Goal: Information Seeking & Learning: Learn about a topic

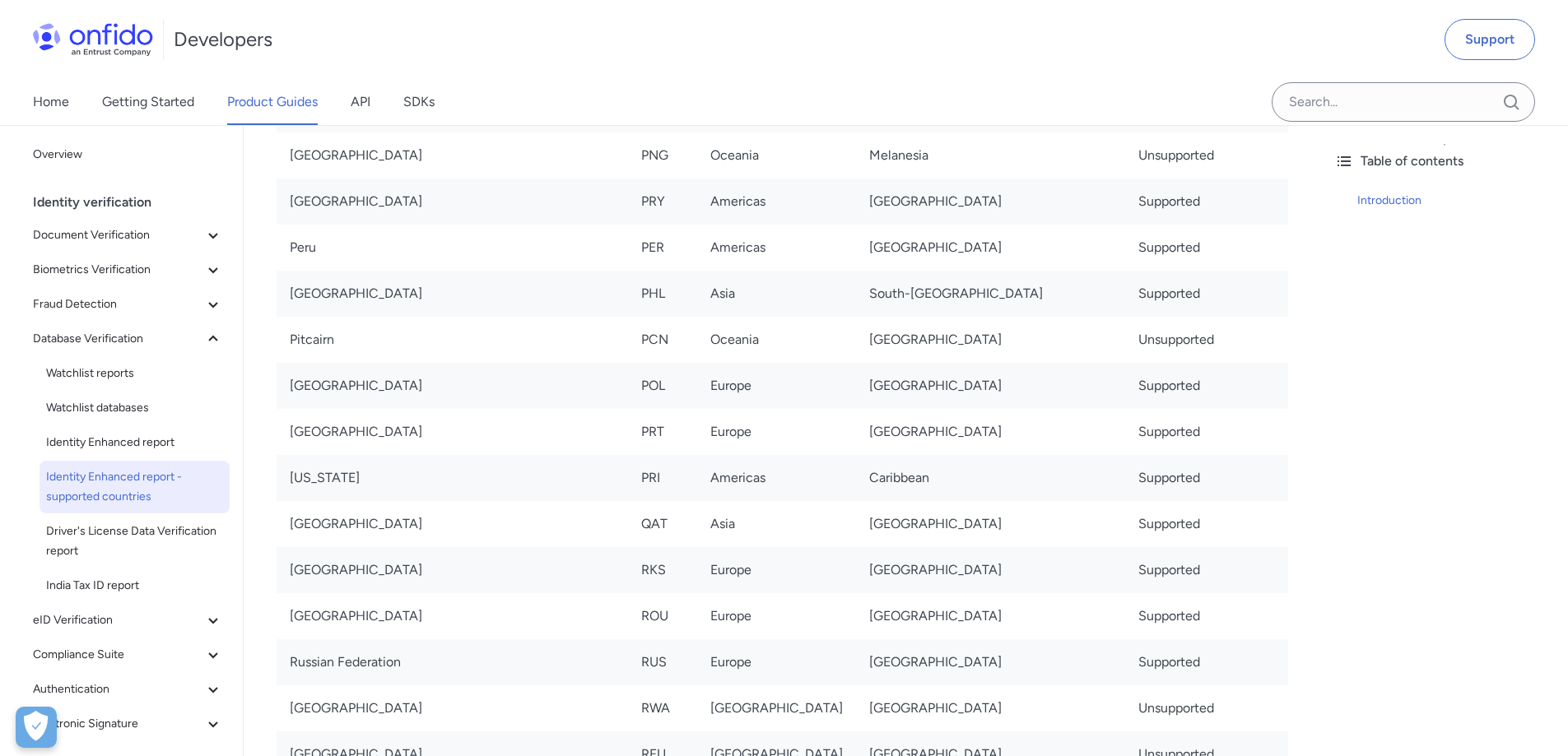
scroll to position [8311, 0]
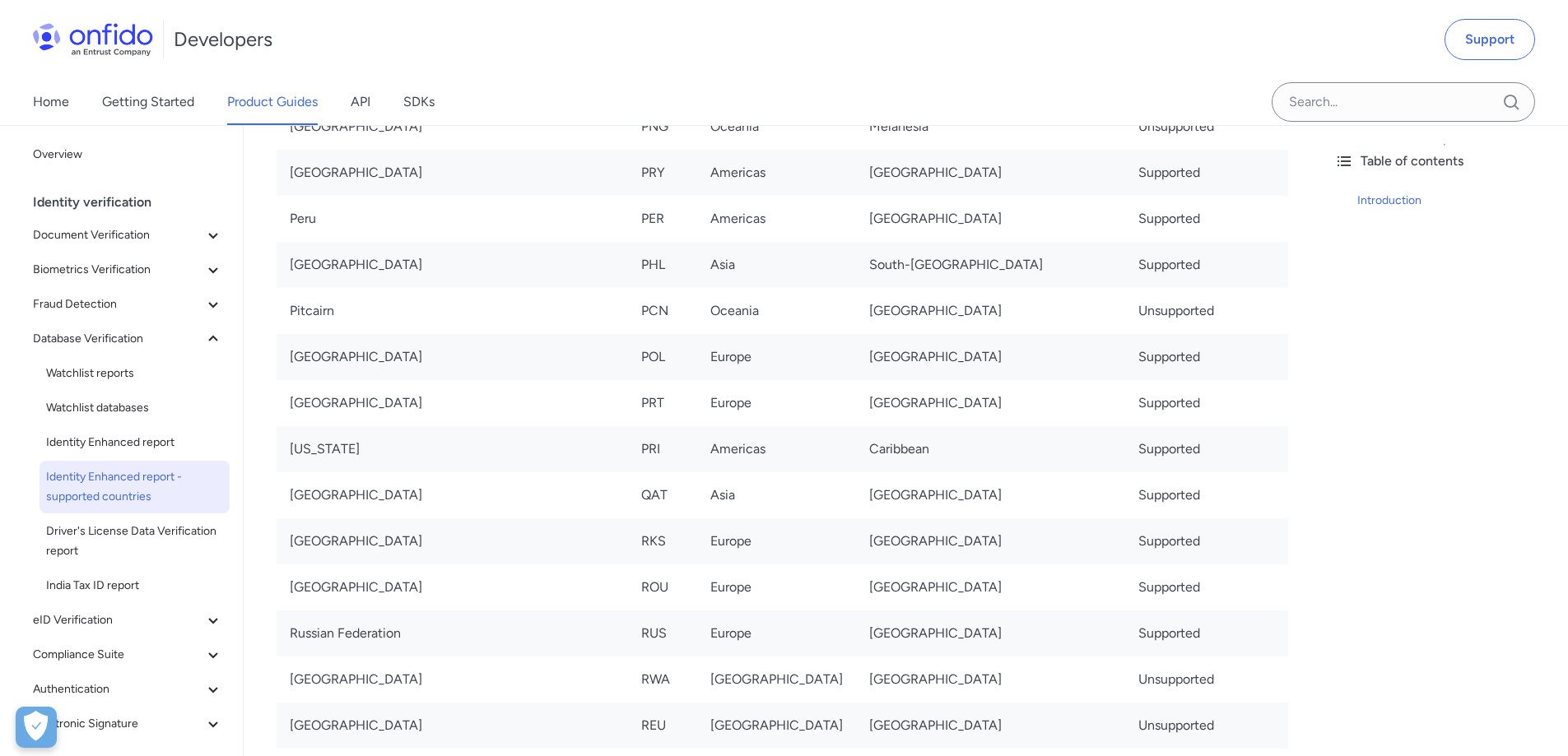
click at [378, 610] on td "Russian Federation" at bounding box center [452, 633] width 351 height 46
click at [1485, 37] on link "Support" at bounding box center [1489, 39] width 91 height 41
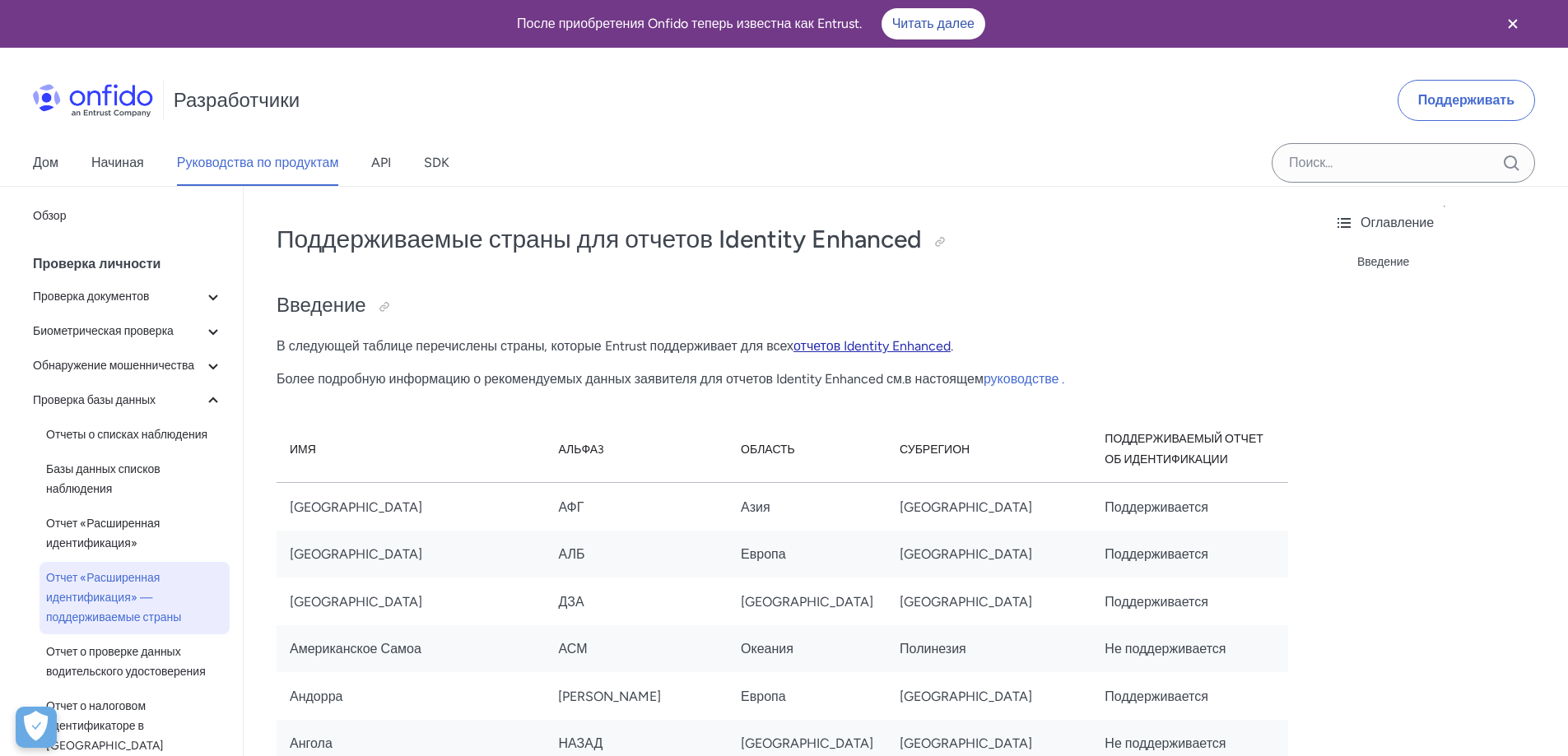
click at [824, 342] on font "отчетов Identity Enhanced" at bounding box center [872, 345] width 157 height 15
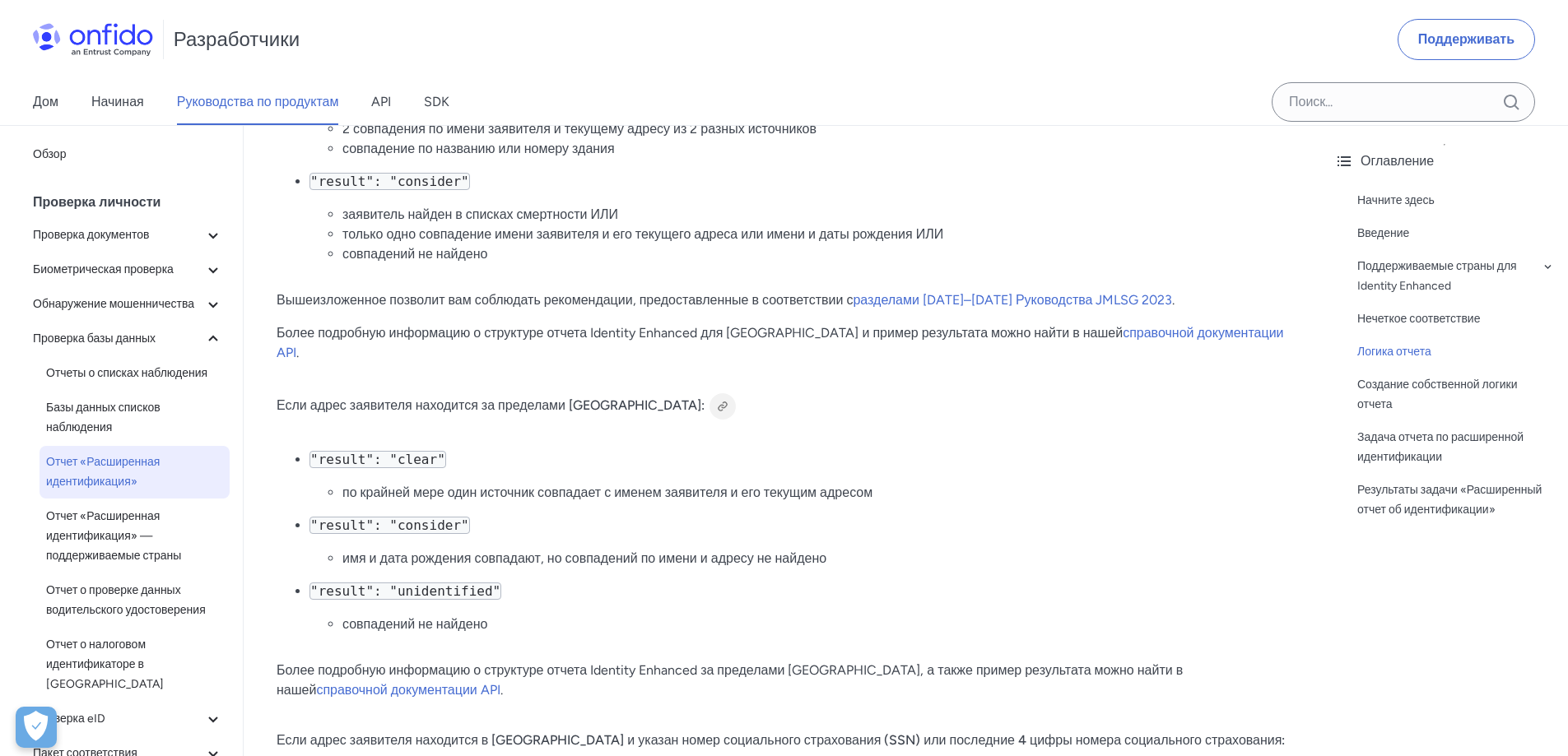
scroll to position [2139, 0]
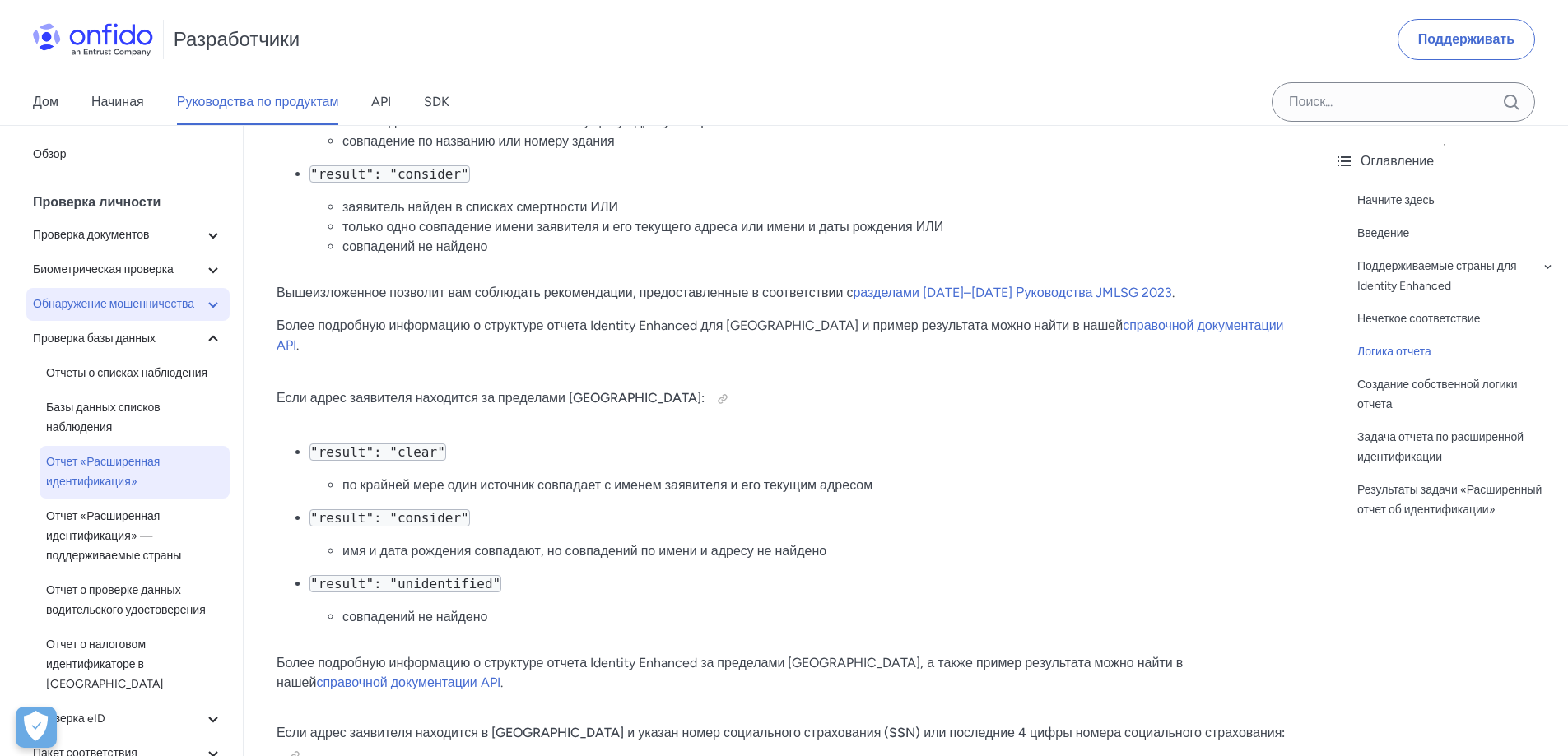
click at [203, 314] on icon at bounding box center [213, 304] width 19 height 19
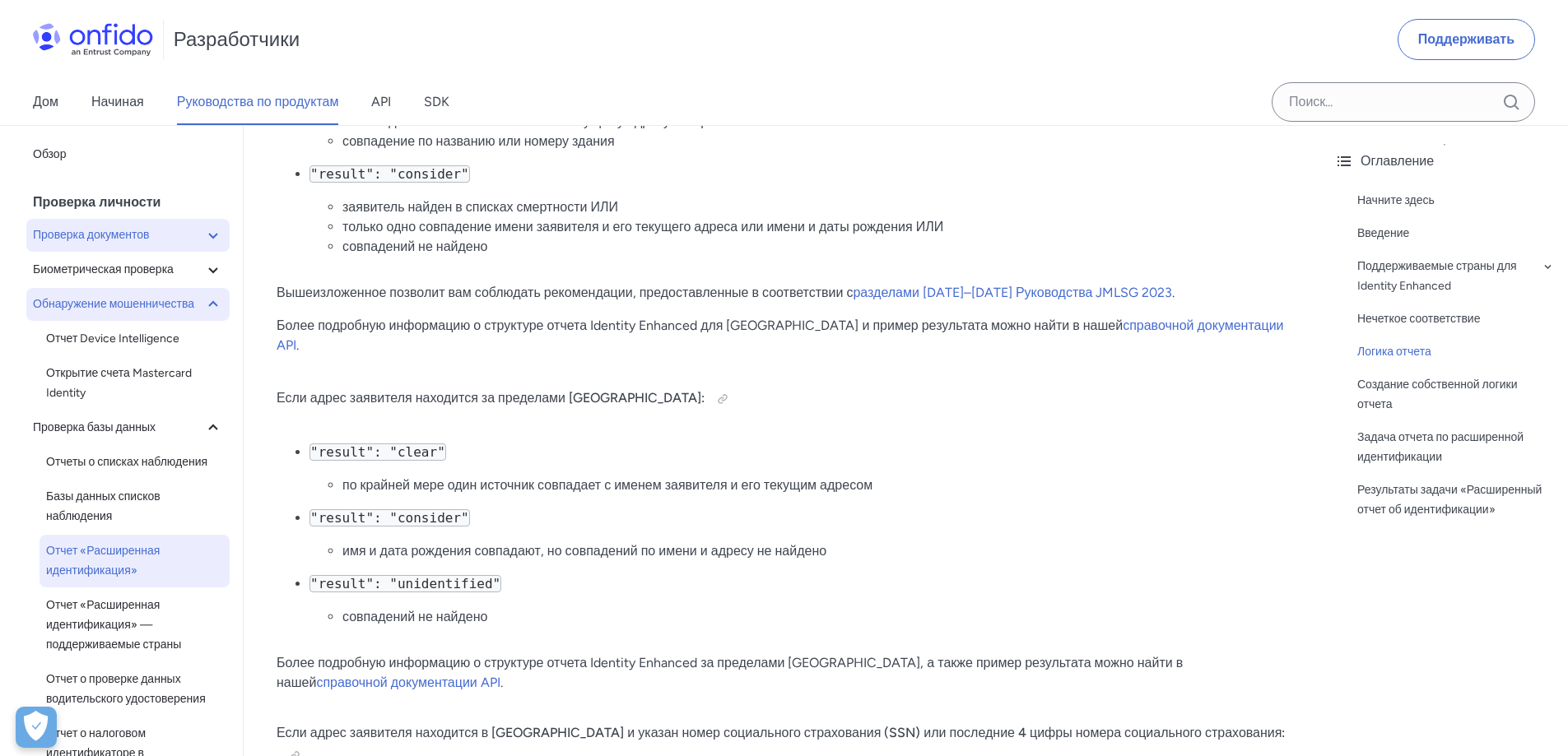
click at [149, 236] on font "Проверка документов" at bounding box center [91, 235] width 116 height 14
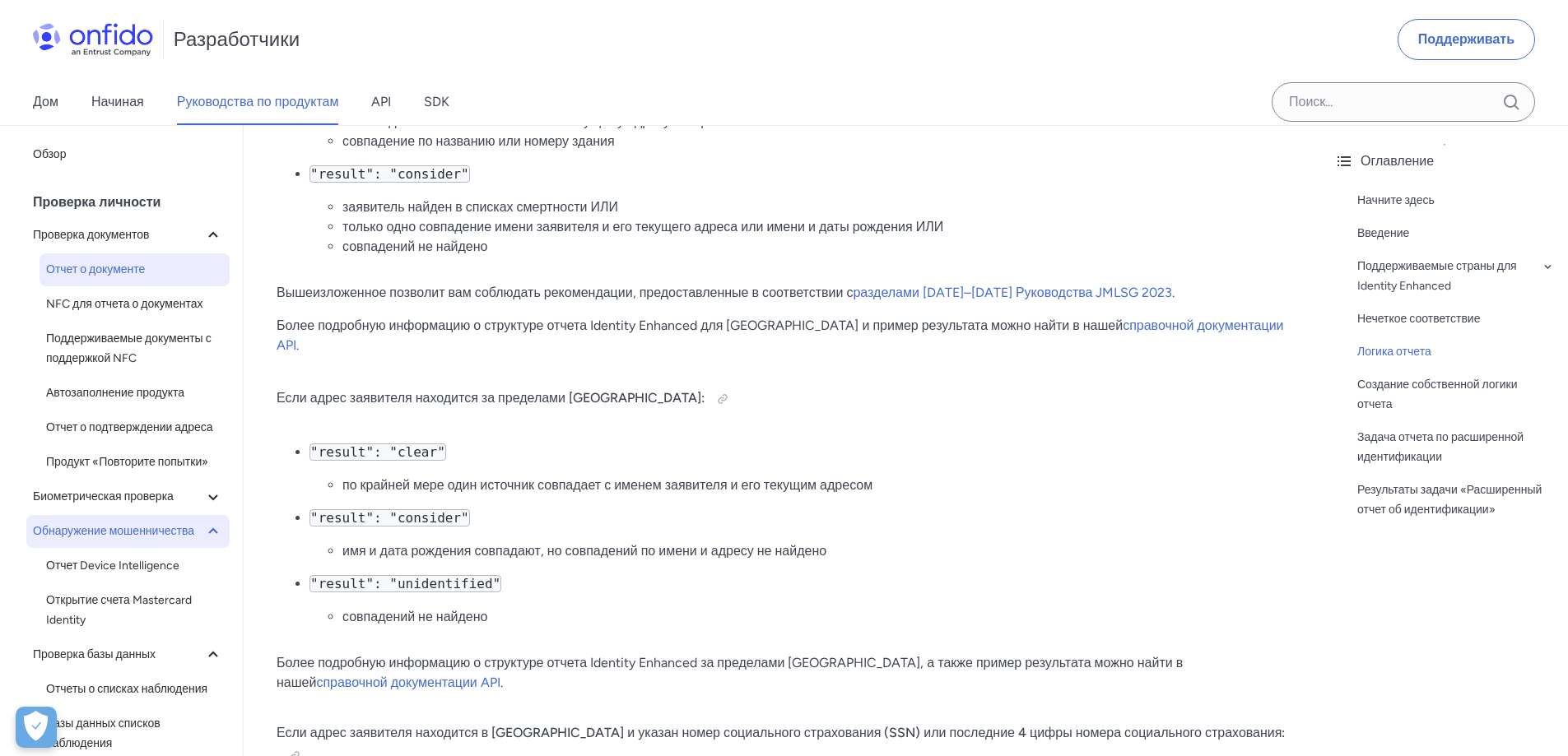
click at [124, 273] on font "Отчет о документе" at bounding box center [95, 269] width 99 height 14
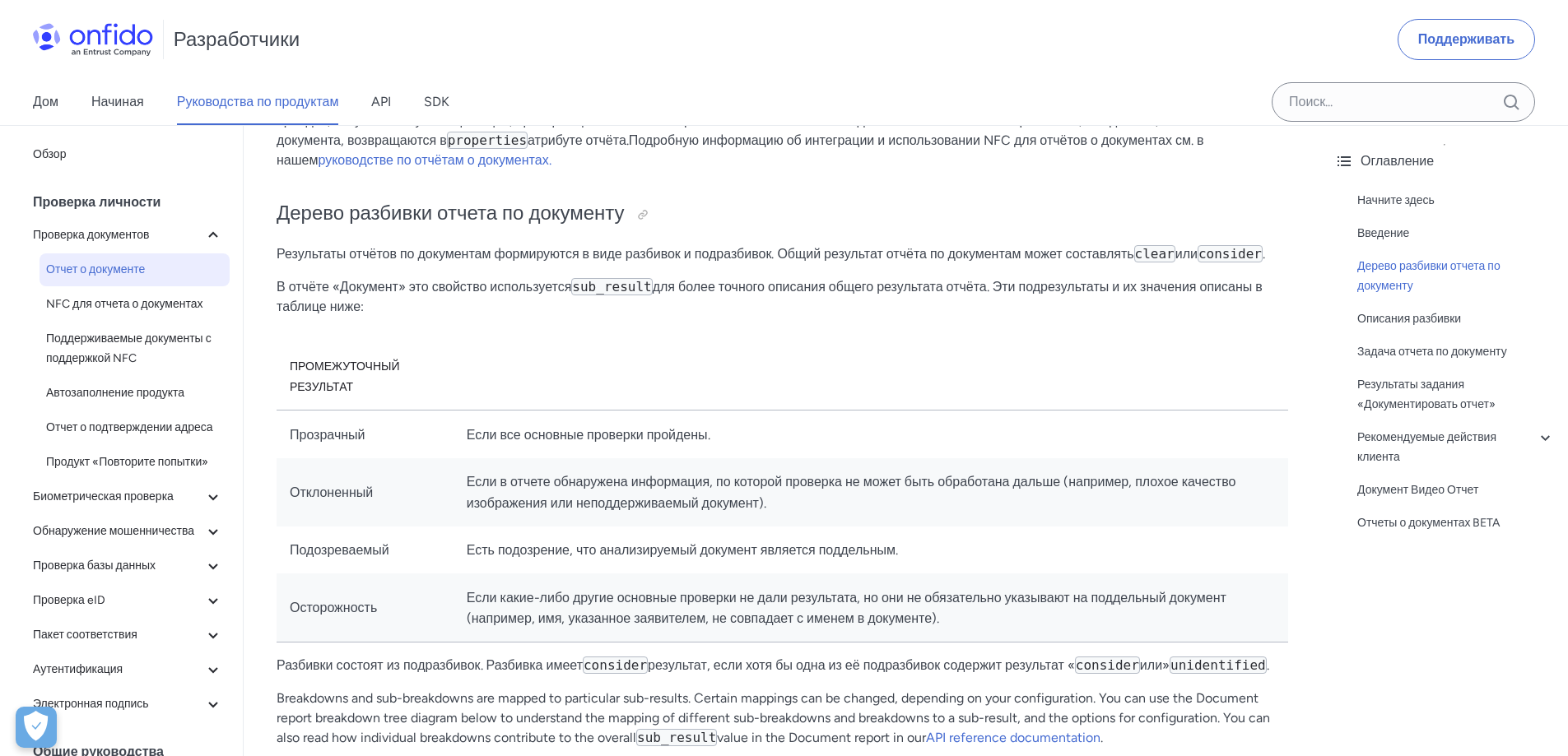
scroll to position [823, 0]
